Goal: Task Accomplishment & Management: Use online tool/utility

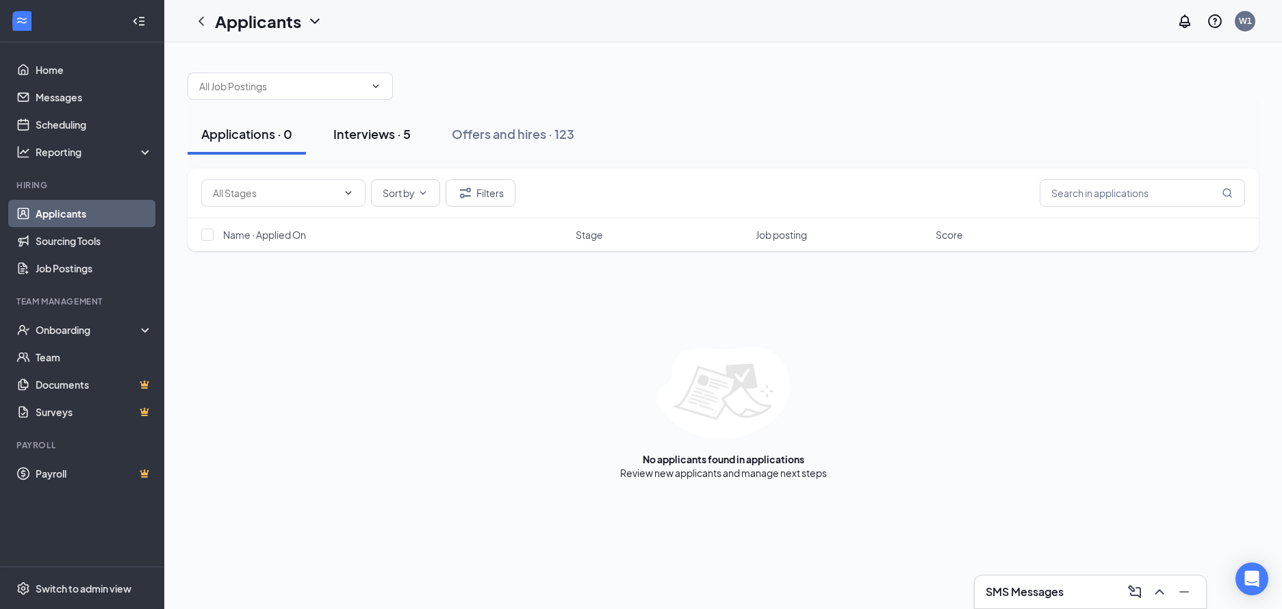
click at [364, 133] on div "Interviews · 5" at bounding box center [371, 133] width 77 height 17
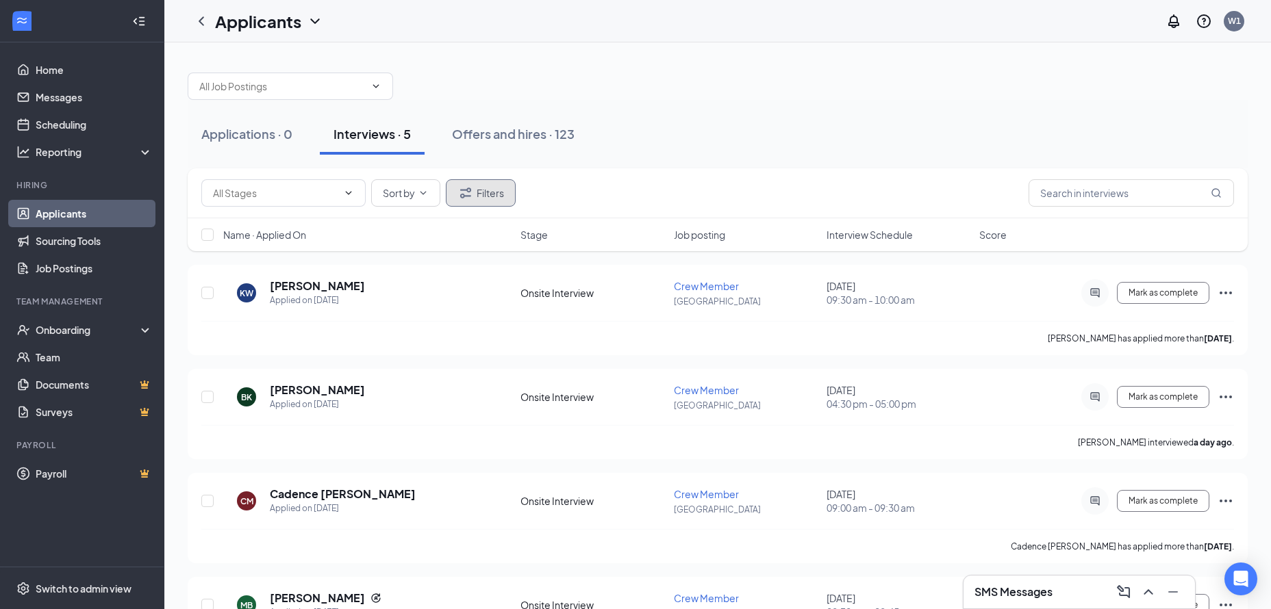
click at [483, 194] on button "Filters" at bounding box center [481, 192] width 70 height 27
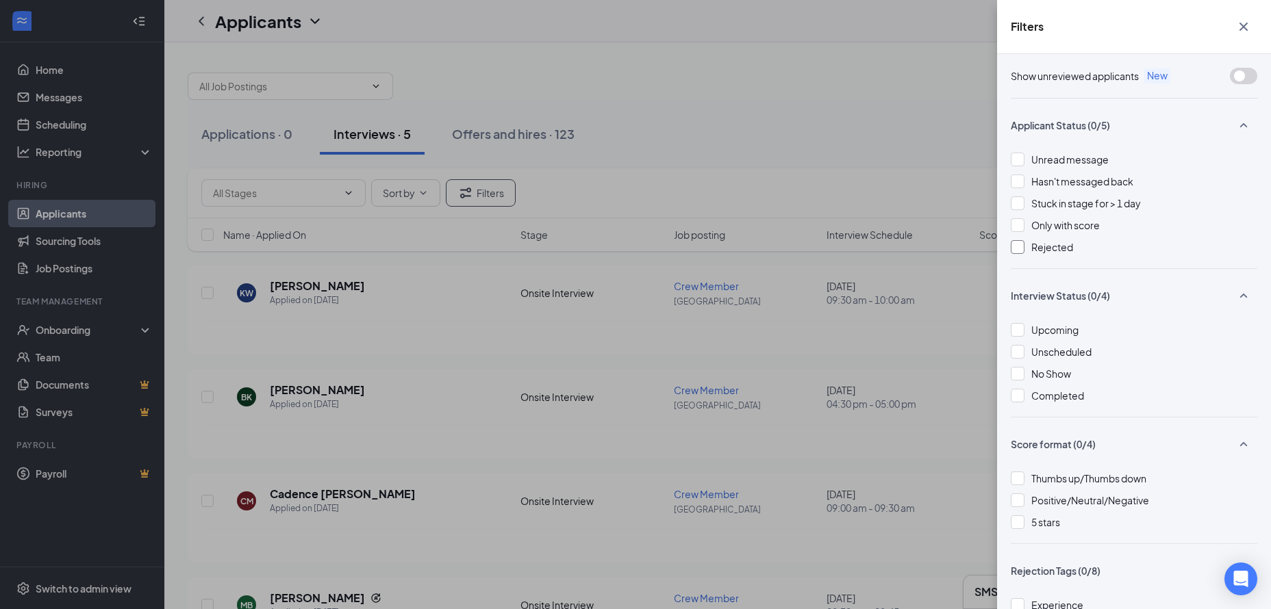
click at [1053, 250] on span "Rejected" at bounding box center [1052, 247] width 42 height 12
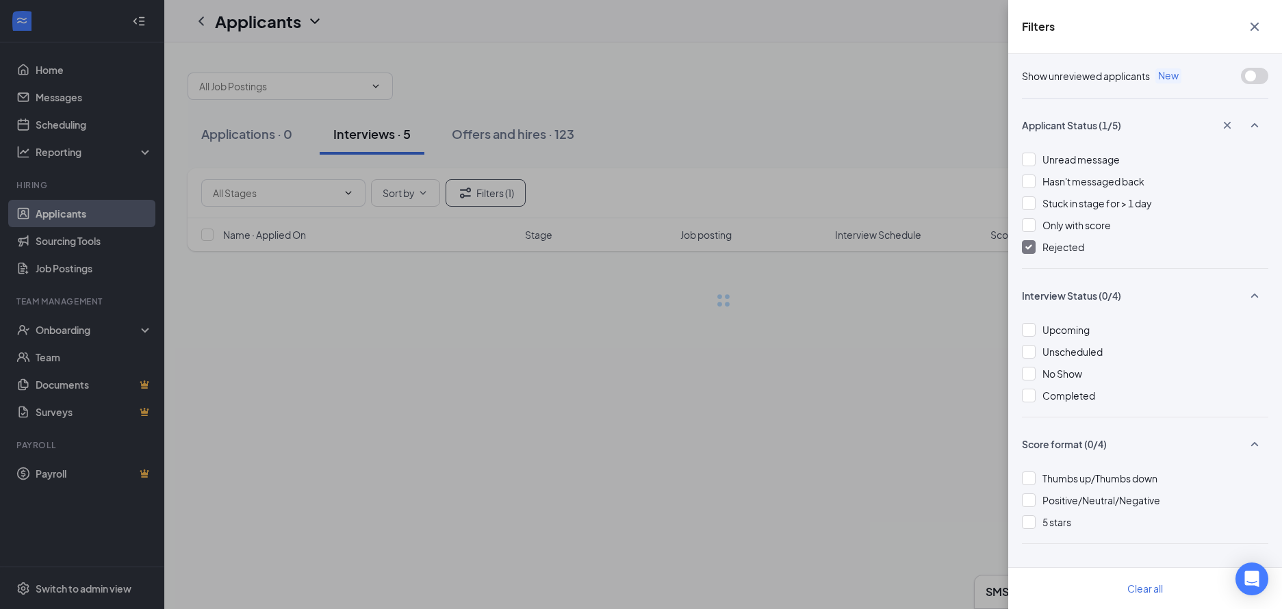
click at [682, 181] on div "Filters Show unreviewed applicants New Applicant Status (1/5) Unread message Ha…" at bounding box center [641, 304] width 1282 height 609
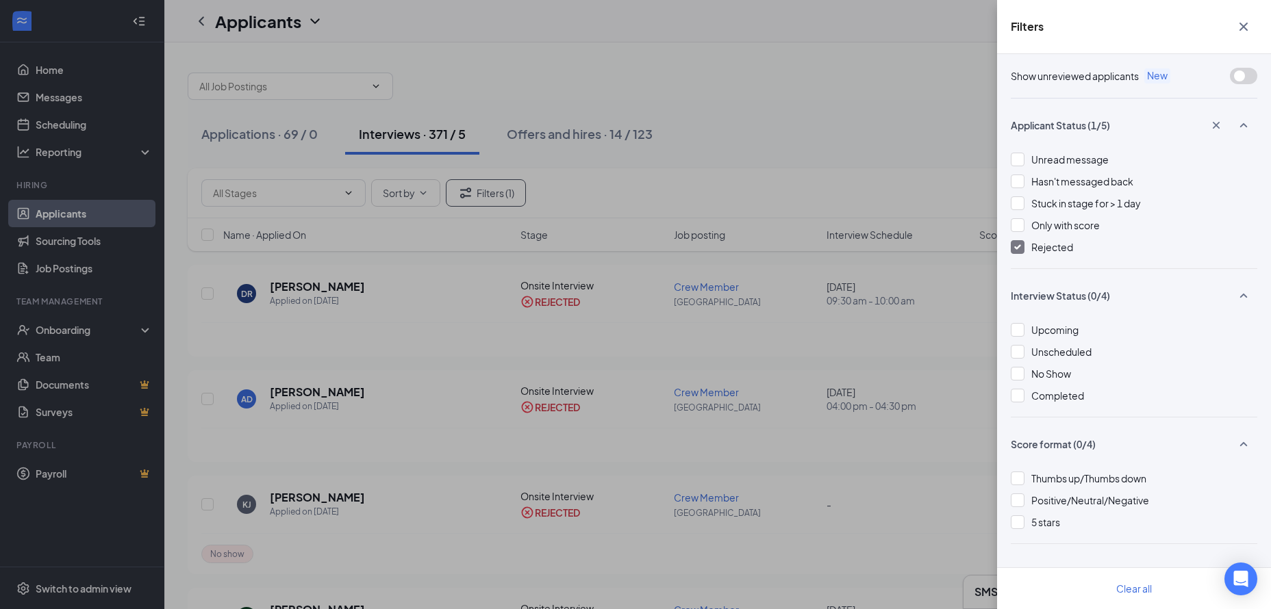
click at [1241, 25] on icon "Cross" at bounding box center [1243, 26] width 16 height 16
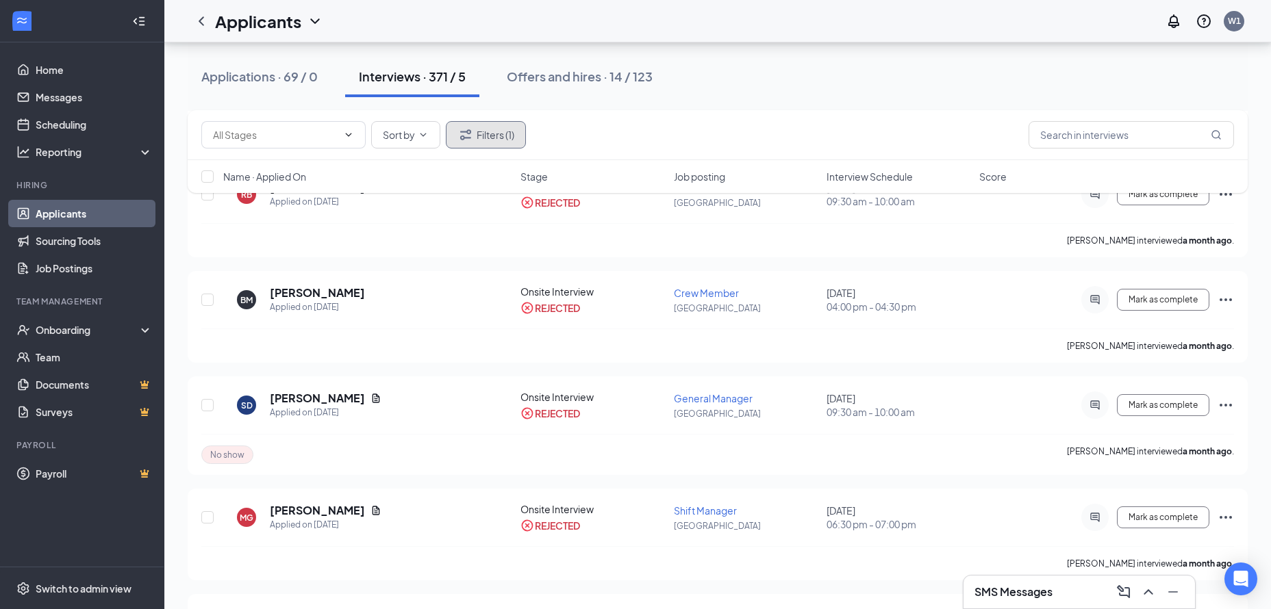
scroll to position [2468, 0]
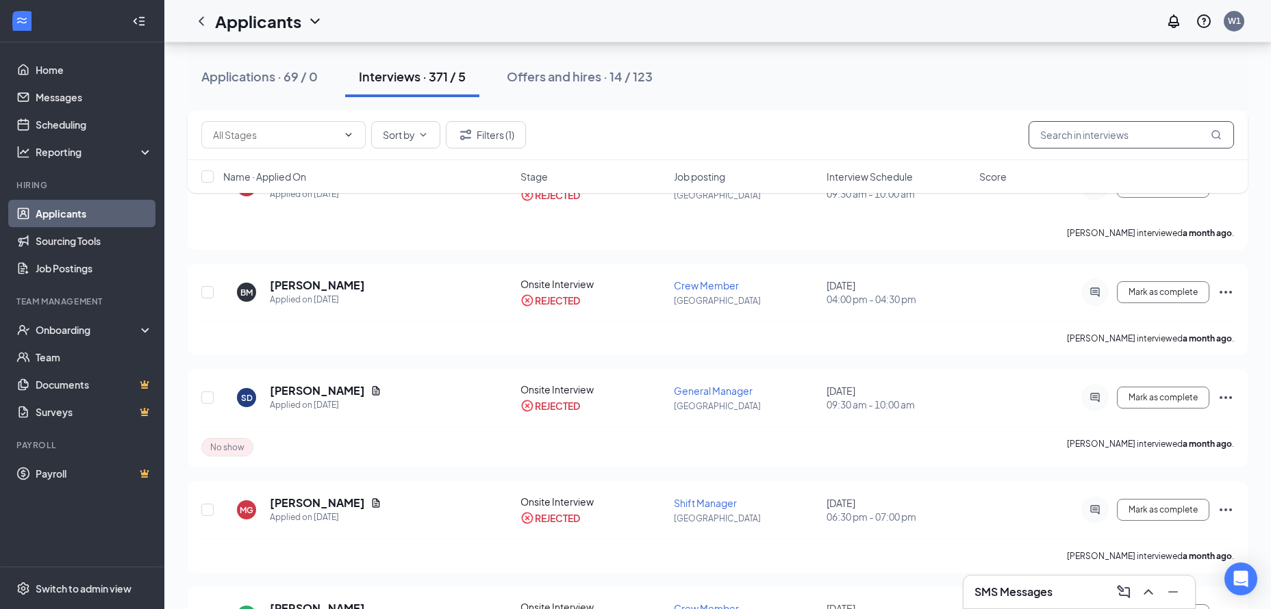
click at [1099, 130] on input "text" at bounding box center [1130, 134] width 205 height 27
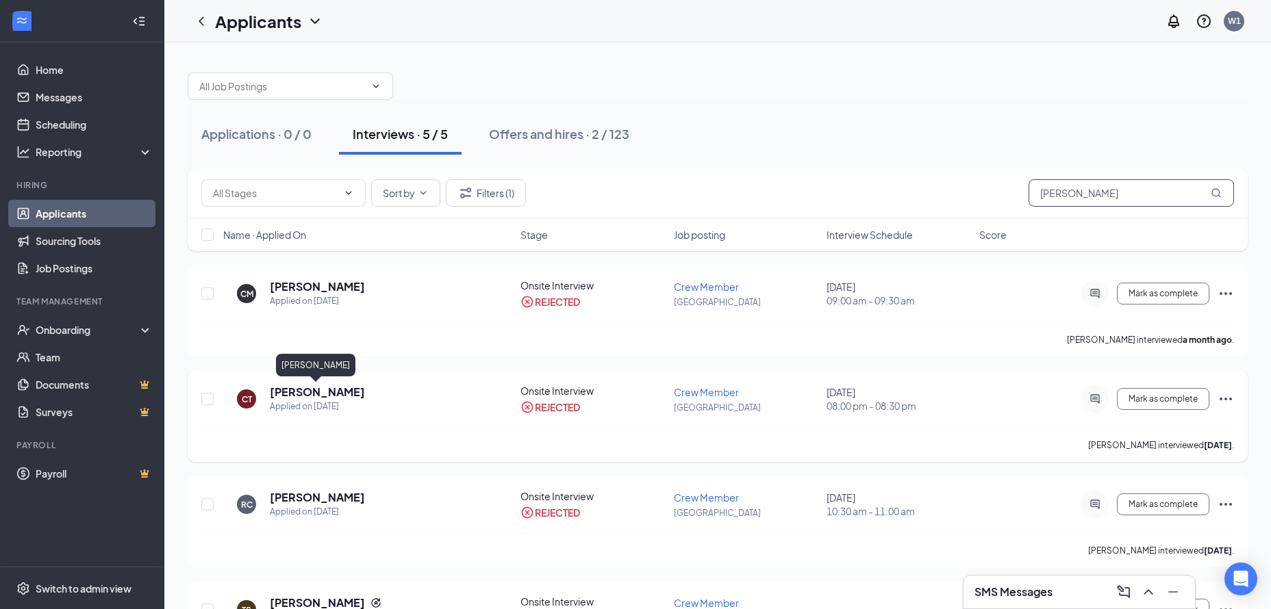
type input "[PERSON_NAME]"
click at [331, 390] on h5 "[PERSON_NAME]" at bounding box center [317, 392] width 95 height 15
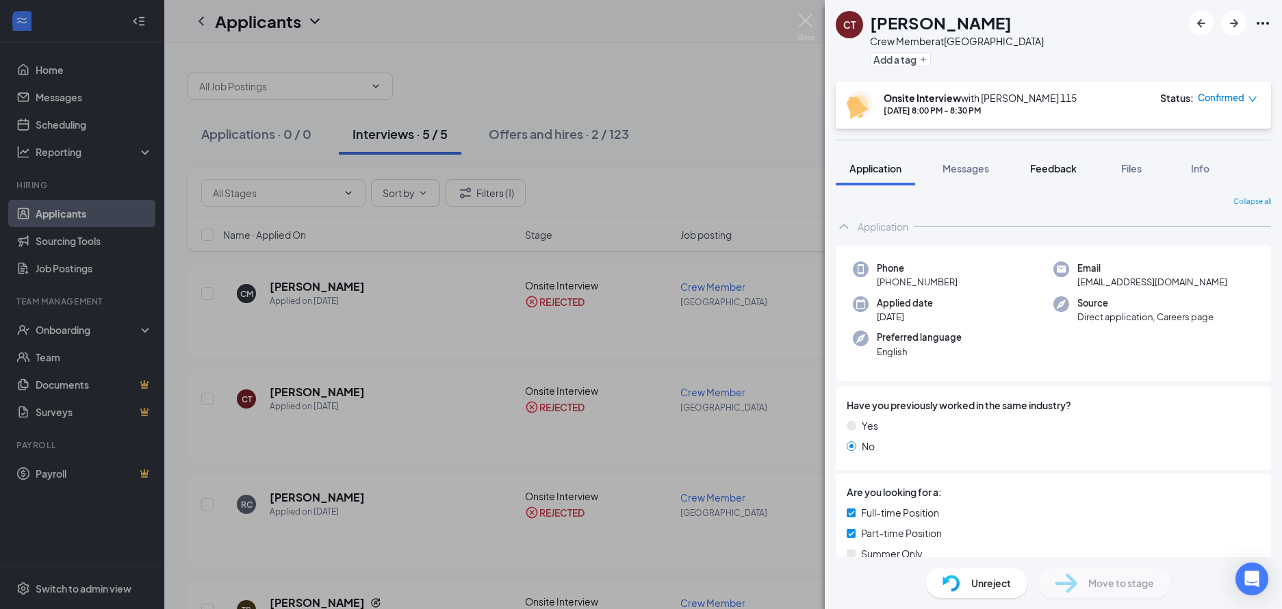
click at [1028, 173] on button "Feedback" at bounding box center [1054, 168] width 74 height 34
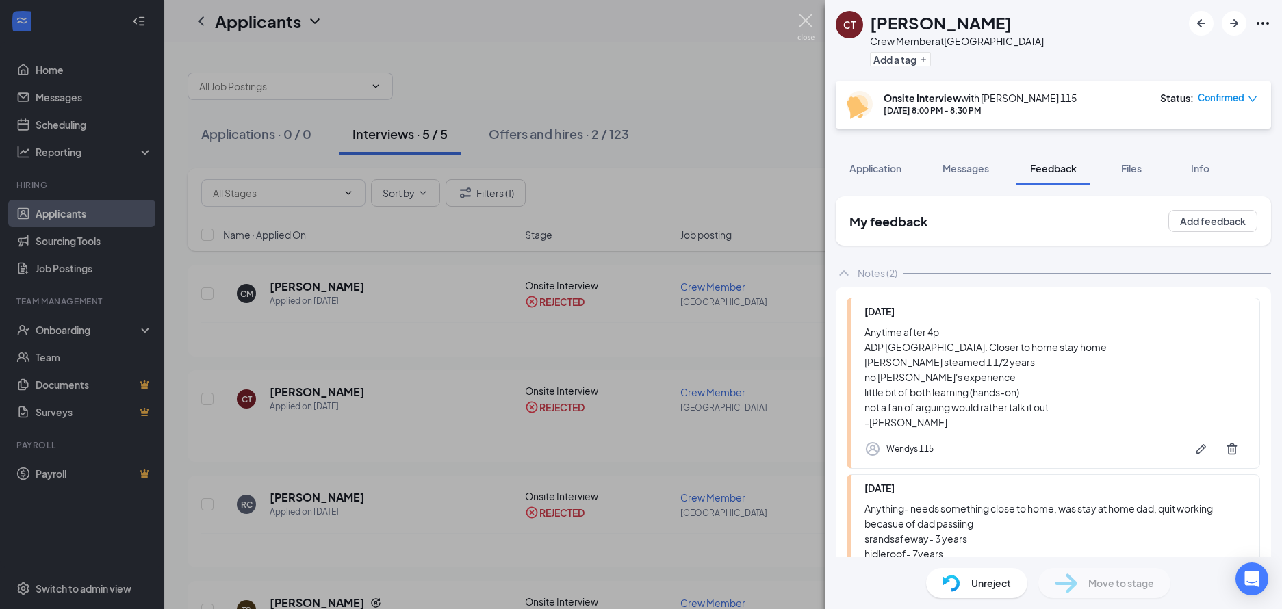
click at [802, 24] on img at bounding box center [806, 27] width 17 height 27
